Goal: Task Accomplishment & Management: Manage account settings

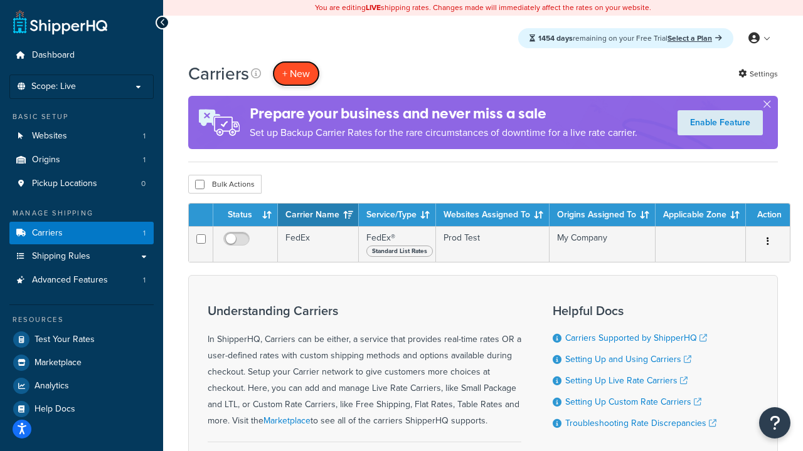
click at [296, 73] on button "+ New" at bounding box center [296, 74] width 48 height 26
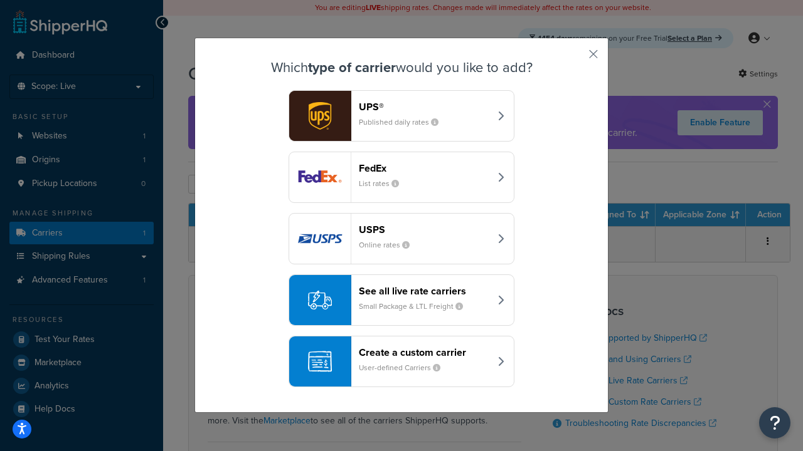
click at [401, 177] on div "FedEx List rates" at bounding box center [424, 177] width 131 height 30
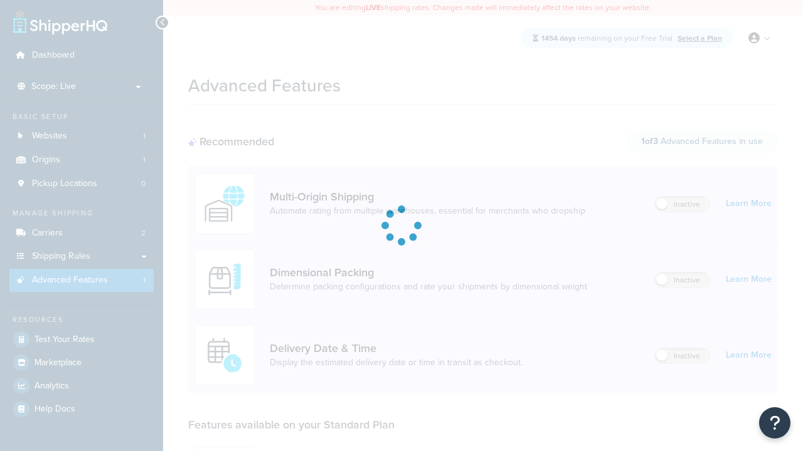
scroll to position [328, 0]
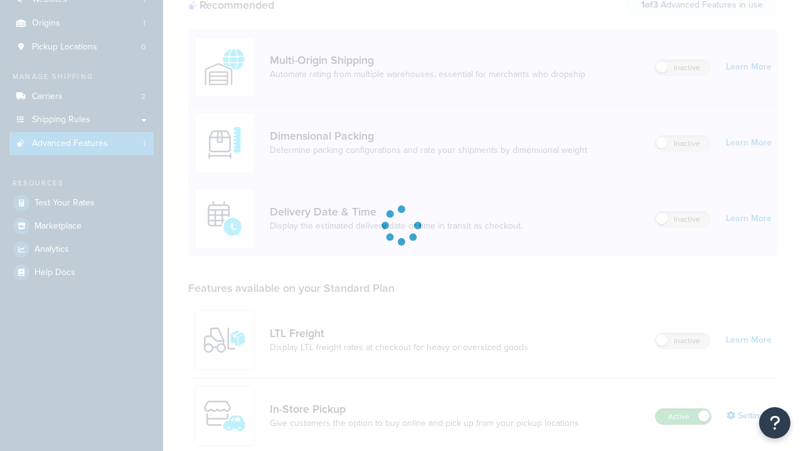
click at [683, 409] on label "Active" at bounding box center [682, 416] width 55 height 15
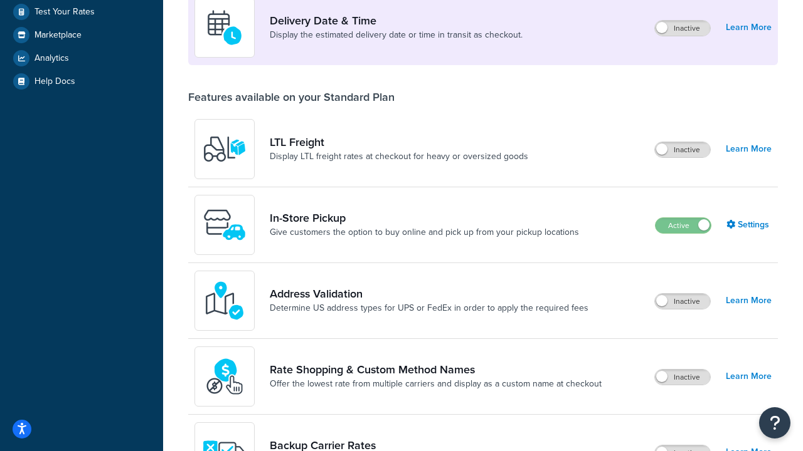
scroll to position [304, 0]
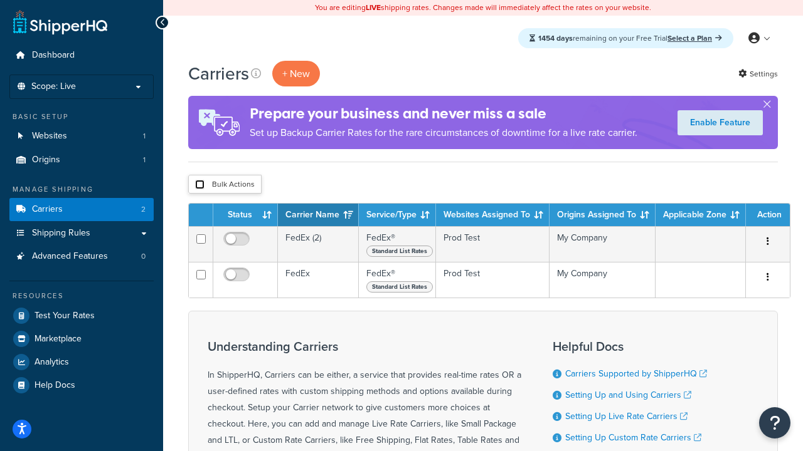
click at [199, 185] on input "checkbox" at bounding box center [199, 184] width 9 height 9
checkbox input "true"
click at [0, 0] on button "Delete" at bounding box center [0, 0] width 0 height 0
